Goal: Task Accomplishment & Management: Use online tool/utility

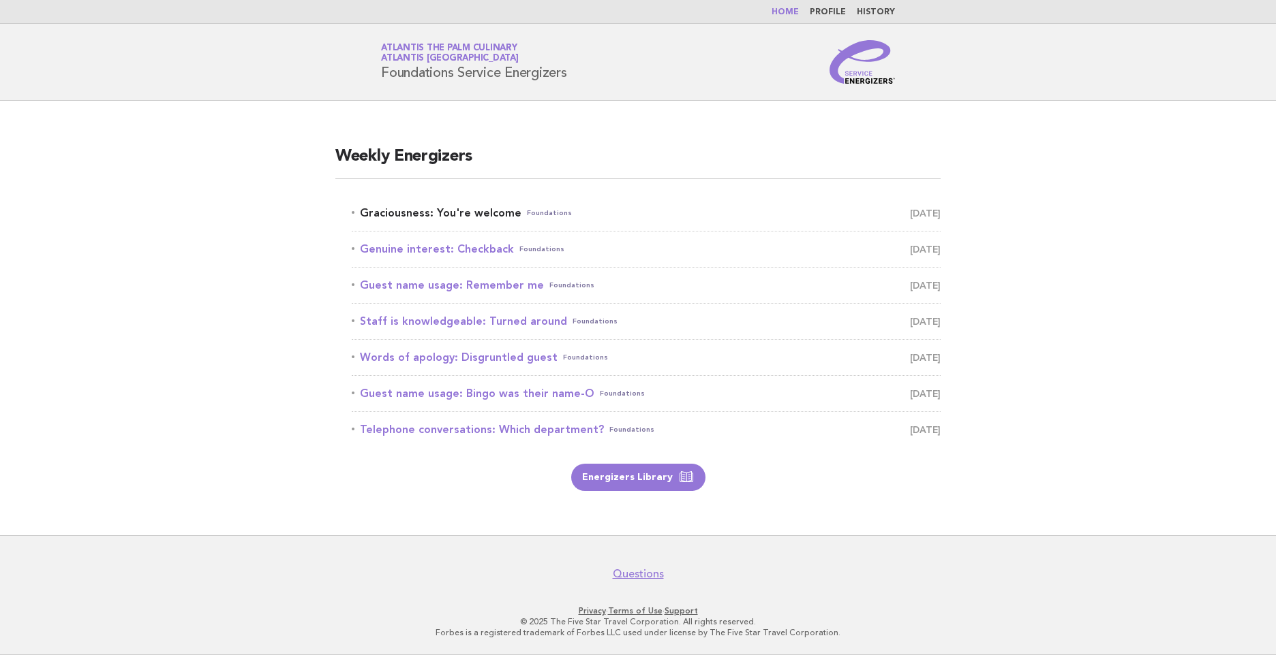
drag, startPoint x: 416, startPoint y: 211, endPoint x: 423, endPoint y: 219, distance: 11.6
click at [416, 211] on link "Graciousness: You're welcome Foundations [DATE]" at bounding box center [646, 213] width 589 height 19
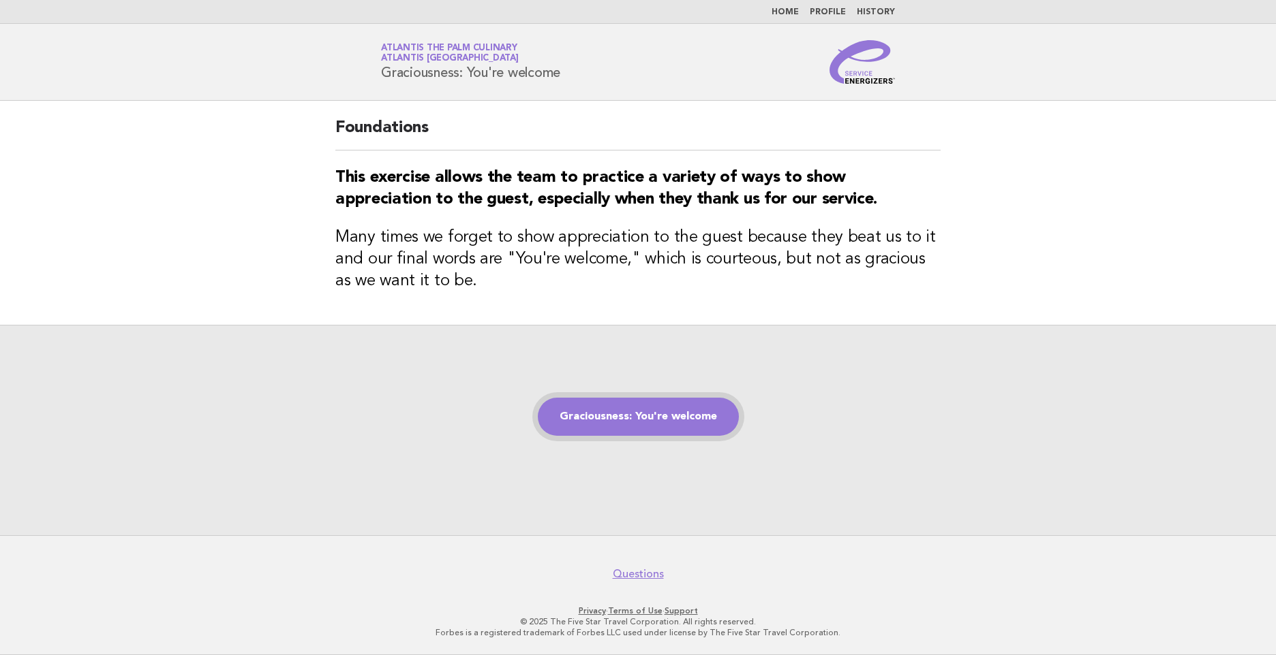
click at [566, 424] on link "Graciousness: You're welcome" at bounding box center [638, 417] width 201 height 38
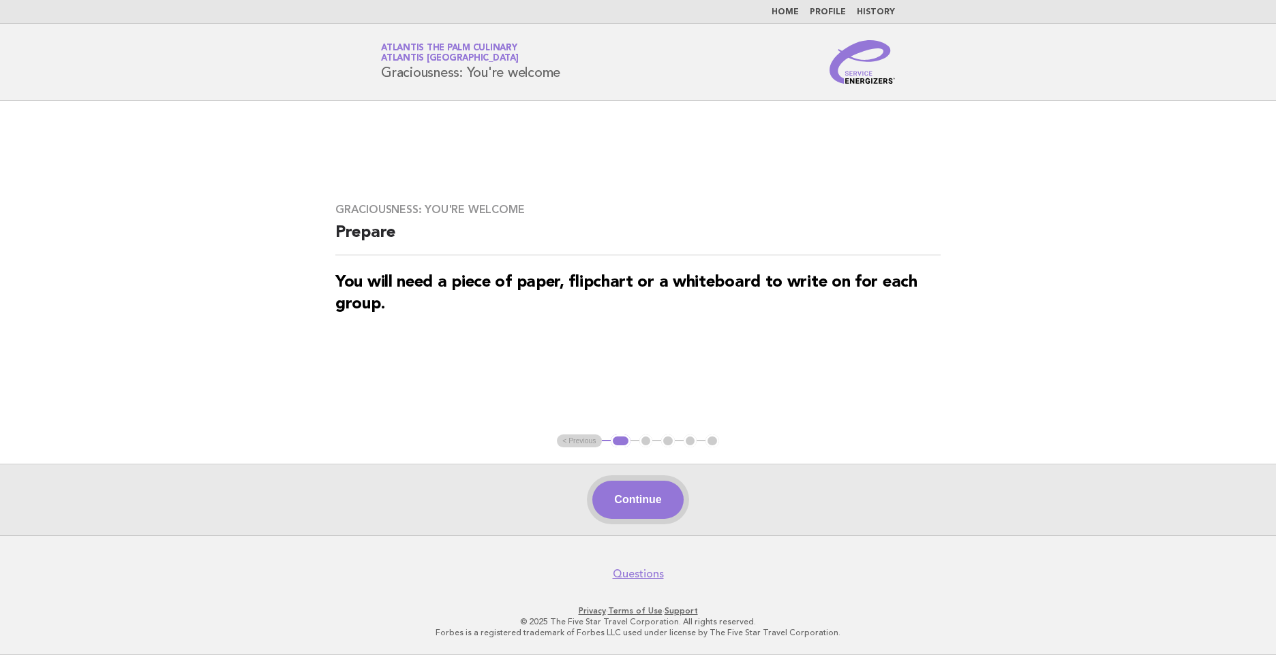
click at [638, 503] on button "Continue" at bounding box center [637, 500] width 91 height 38
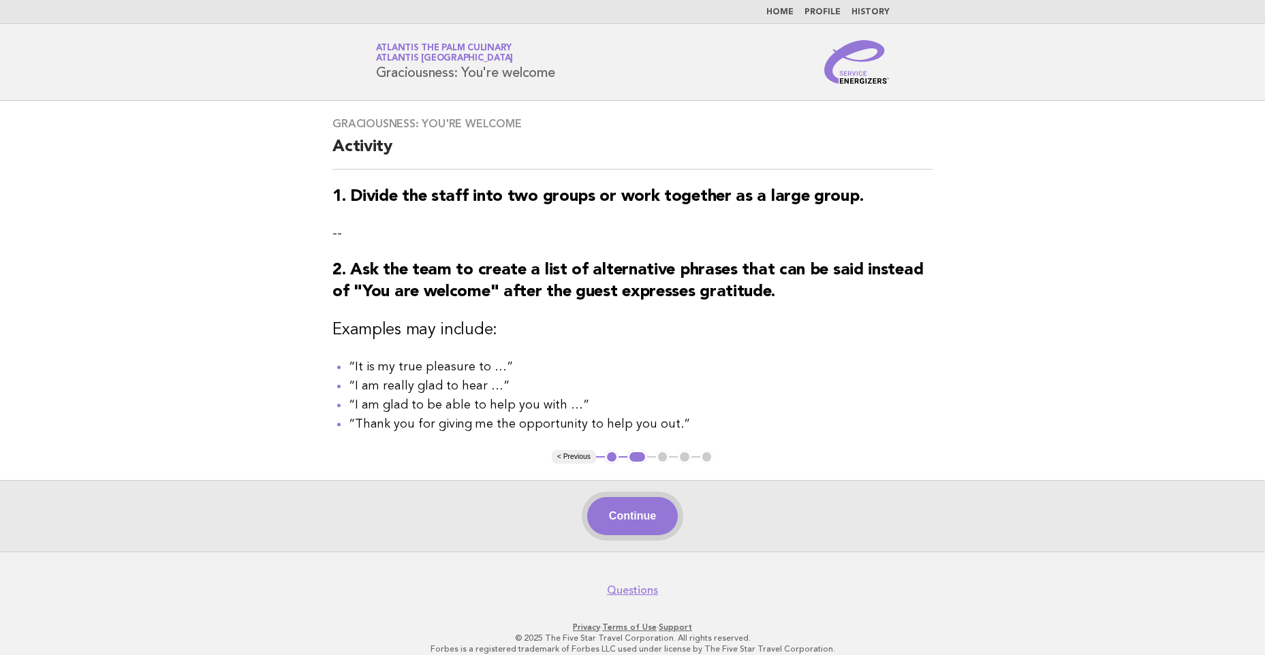
click at [638, 503] on button "Continue" at bounding box center [632, 516] width 91 height 38
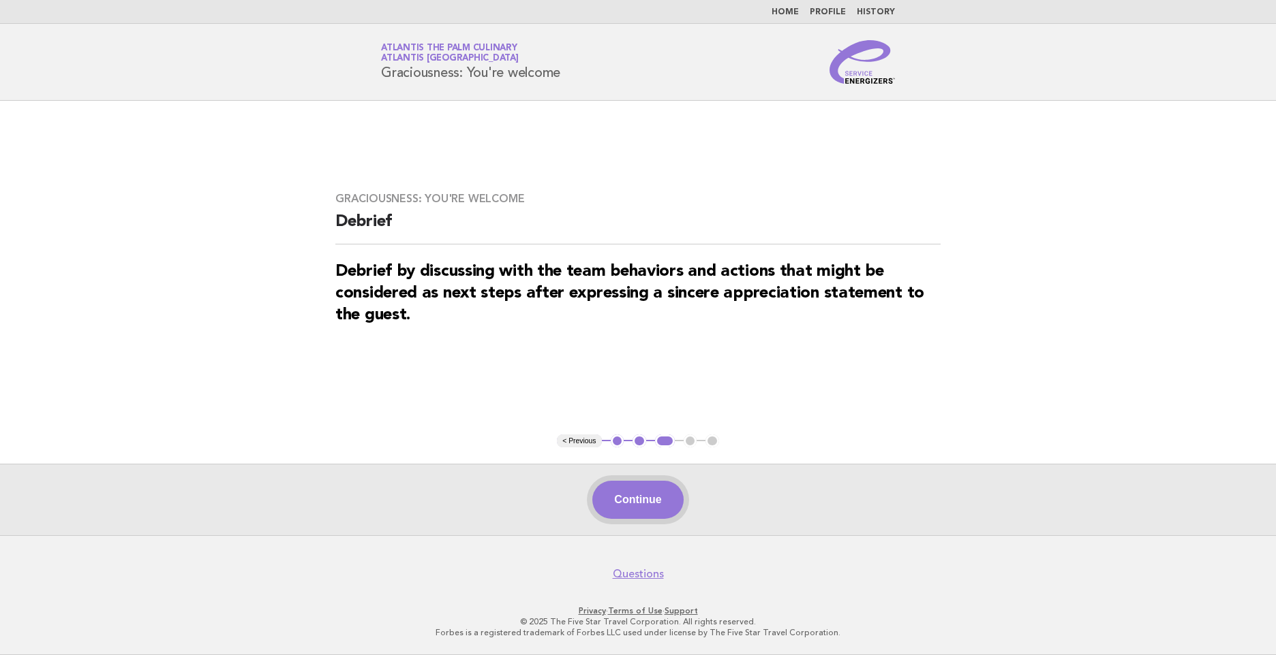
click at [623, 502] on button "Continue" at bounding box center [637, 500] width 91 height 38
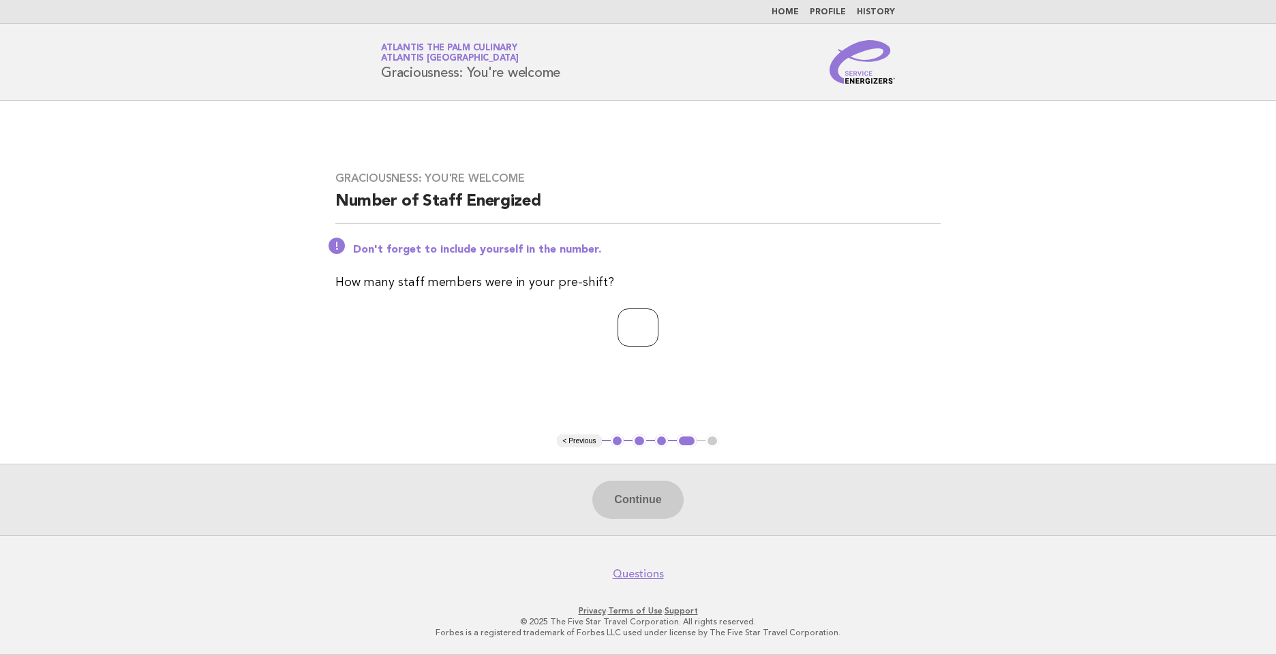
click at [644, 339] on input "number" at bounding box center [637, 328] width 41 height 38
type input "*"
click at [643, 498] on button "Continue" at bounding box center [637, 500] width 91 height 38
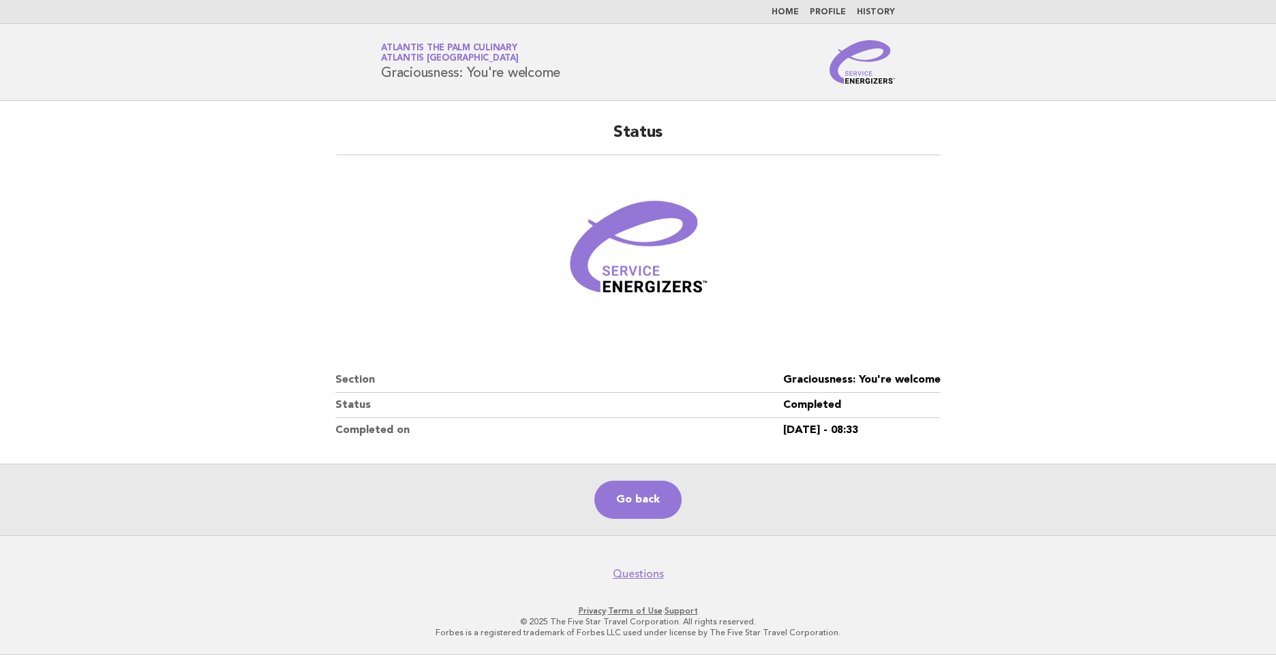
click at [211, 55] on header "Service Energizers Atlantis The Palm Culinary Atlantis Dubai Graciousness: You'…" at bounding box center [638, 62] width 1276 height 77
